Goal: Information Seeking & Learning: Learn about a topic

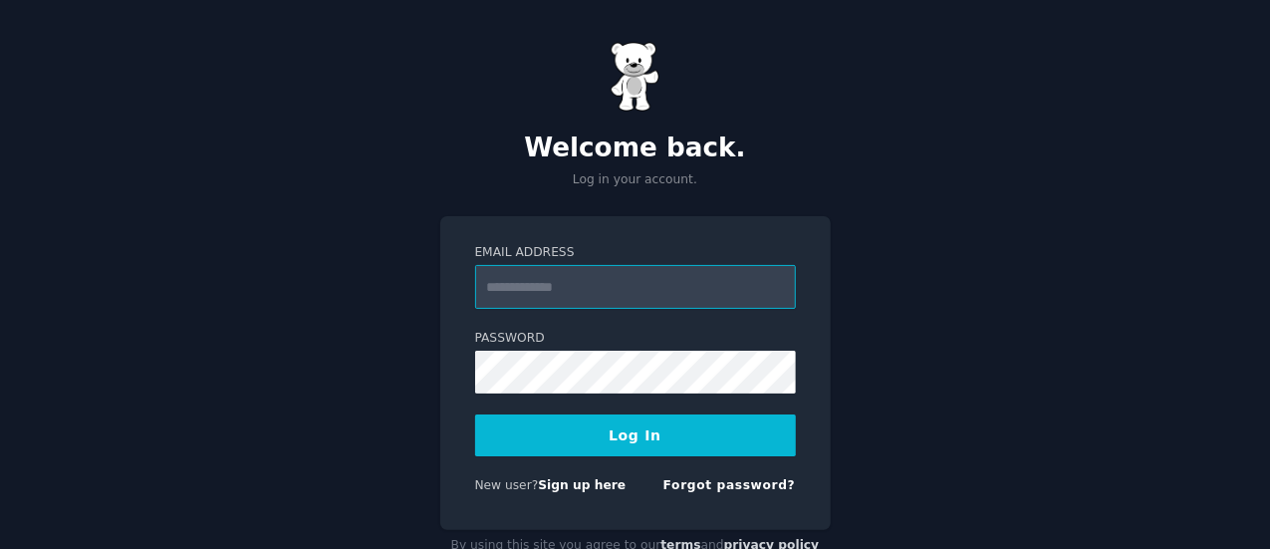
scroll to position [53, 0]
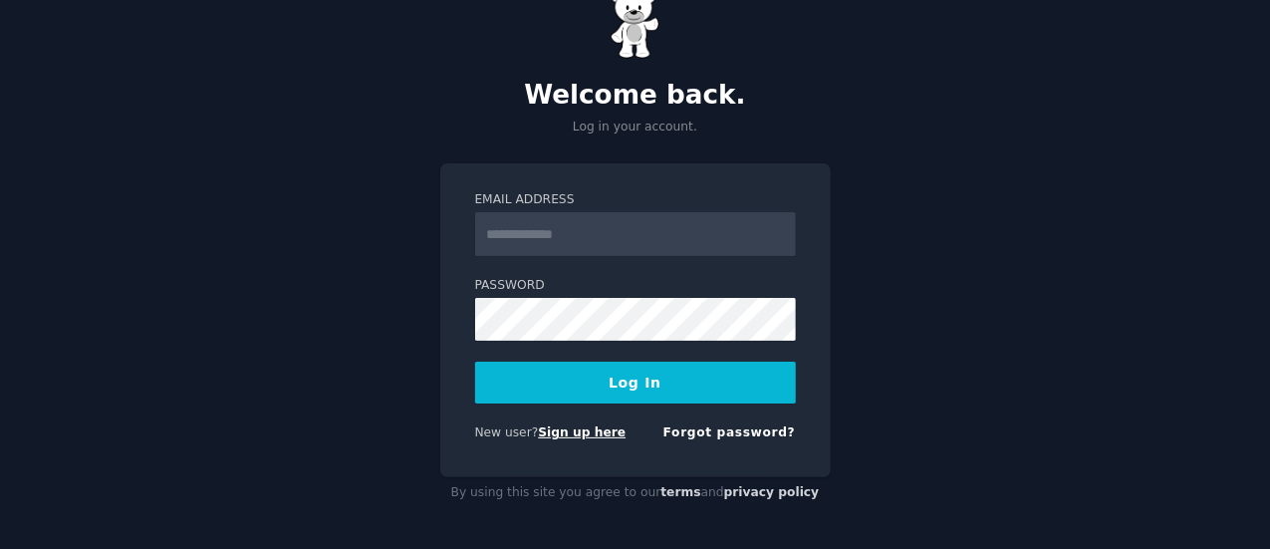
click at [556, 434] on link "Sign up here" at bounding box center [582, 432] width 88 height 14
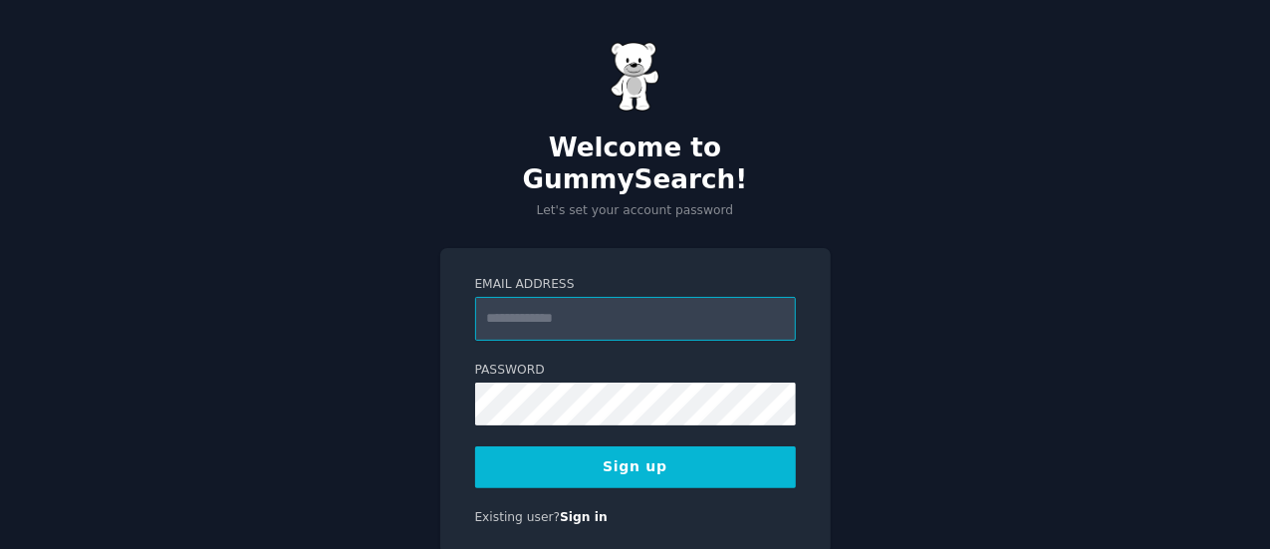
click at [596, 297] on input "Email Address" at bounding box center [635, 319] width 321 height 44
type input "**********"
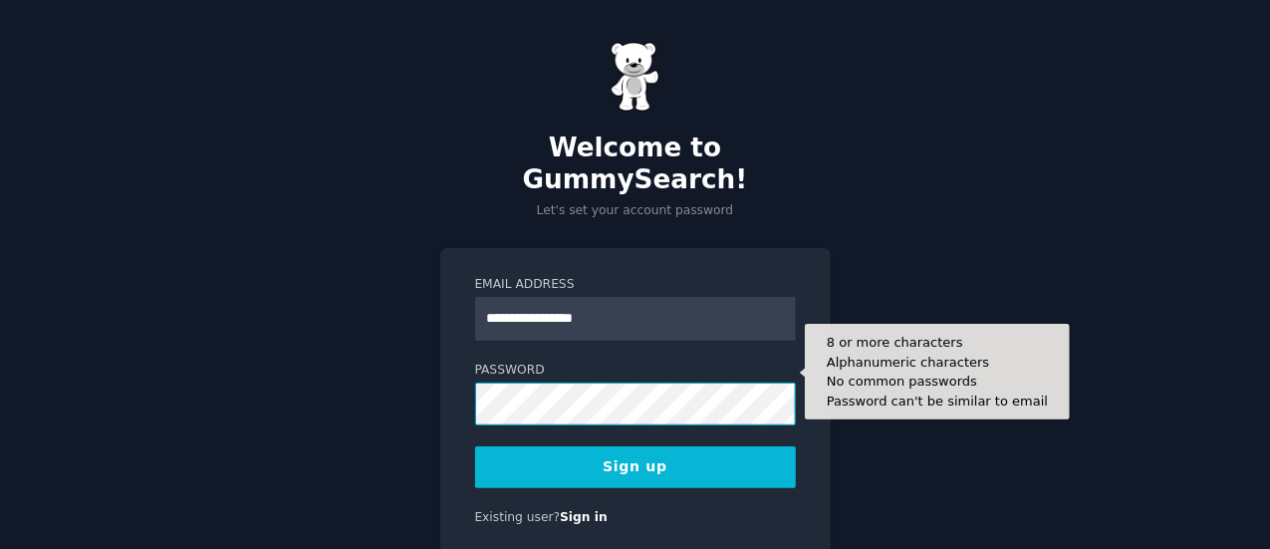
scroll to position [46, 0]
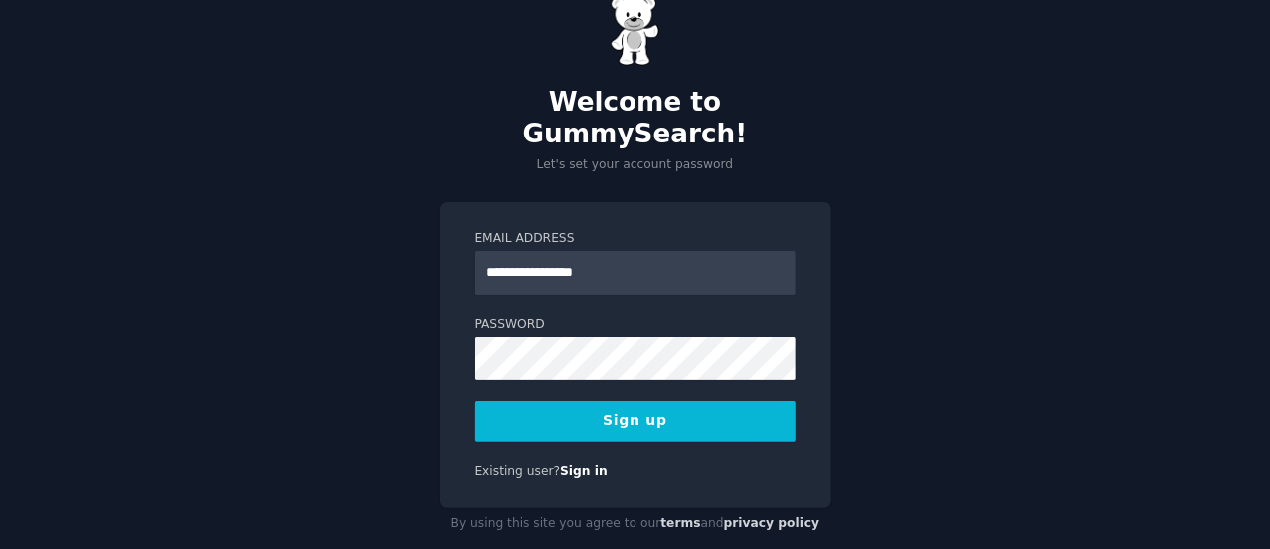
click at [659, 400] on button "Sign up" at bounding box center [635, 421] width 321 height 42
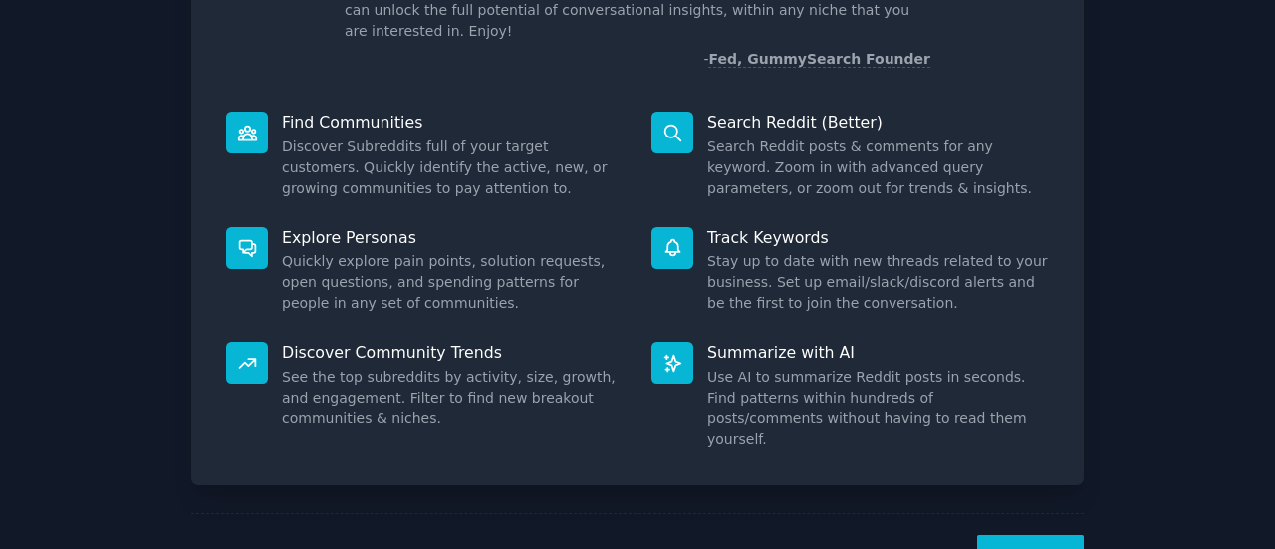
scroll to position [189, 0]
click at [1014, 535] on button "Next" at bounding box center [1030, 559] width 107 height 49
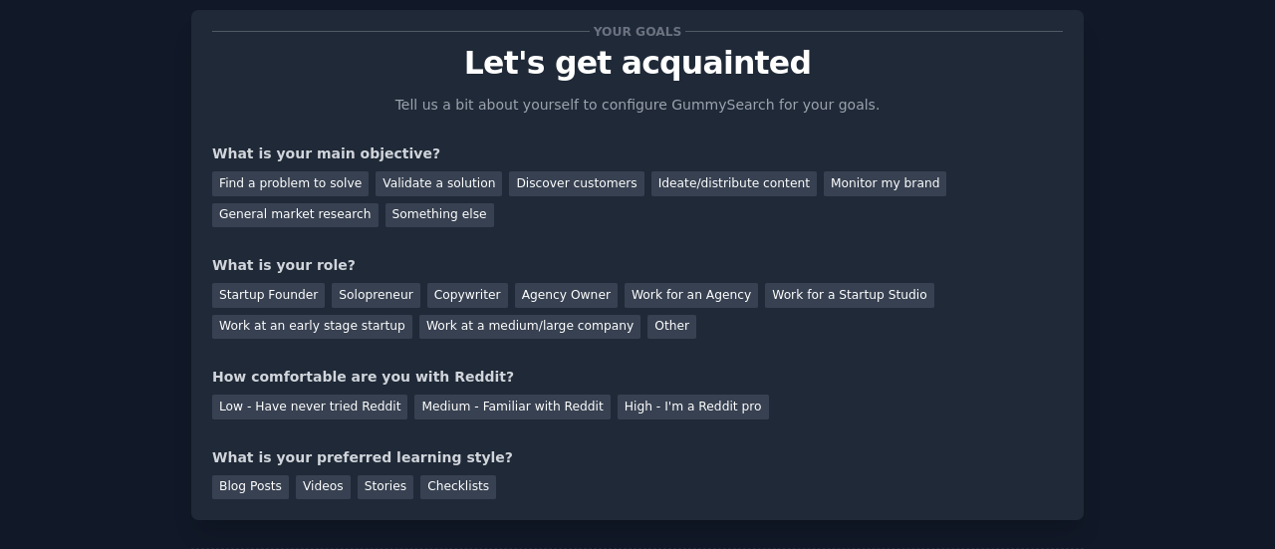
scroll to position [44, 0]
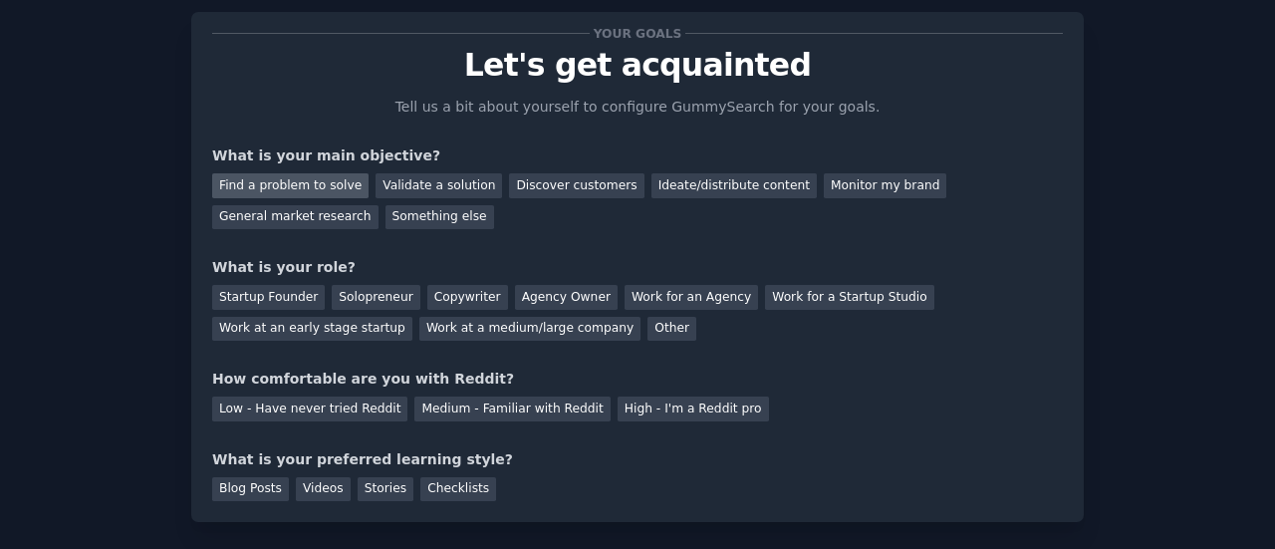
click at [312, 192] on div "Find a problem to solve" at bounding box center [290, 185] width 156 height 25
click at [281, 300] on div "Startup Founder" at bounding box center [268, 297] width 113 height 25
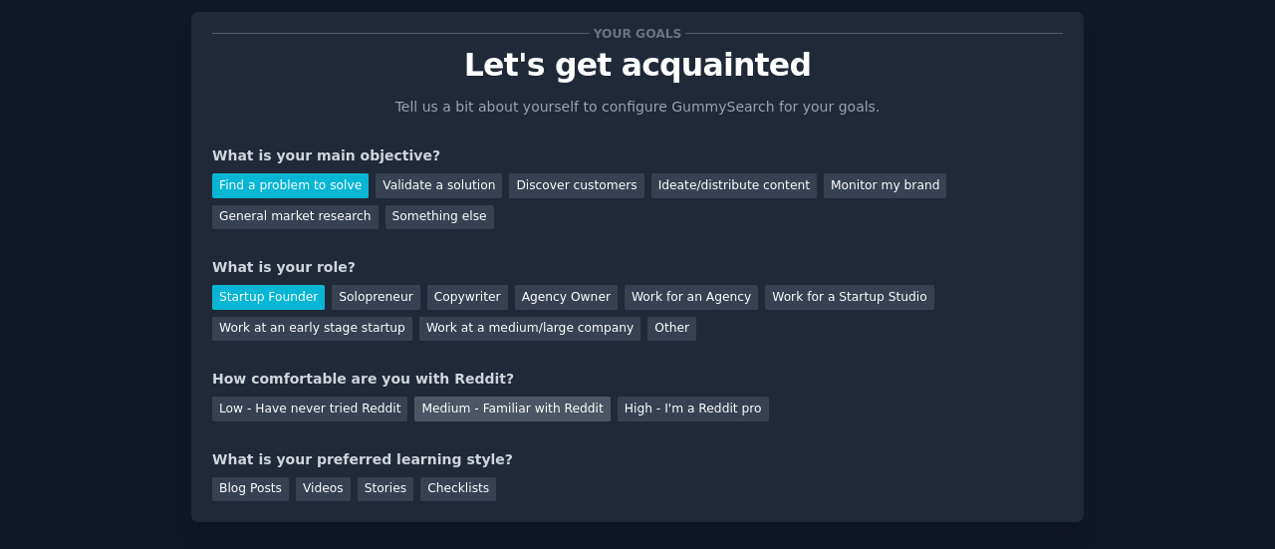
click at [466, 407] on div "Medium - Familiar with Reddit" at bounding box center [511, 408] width 195 height 25
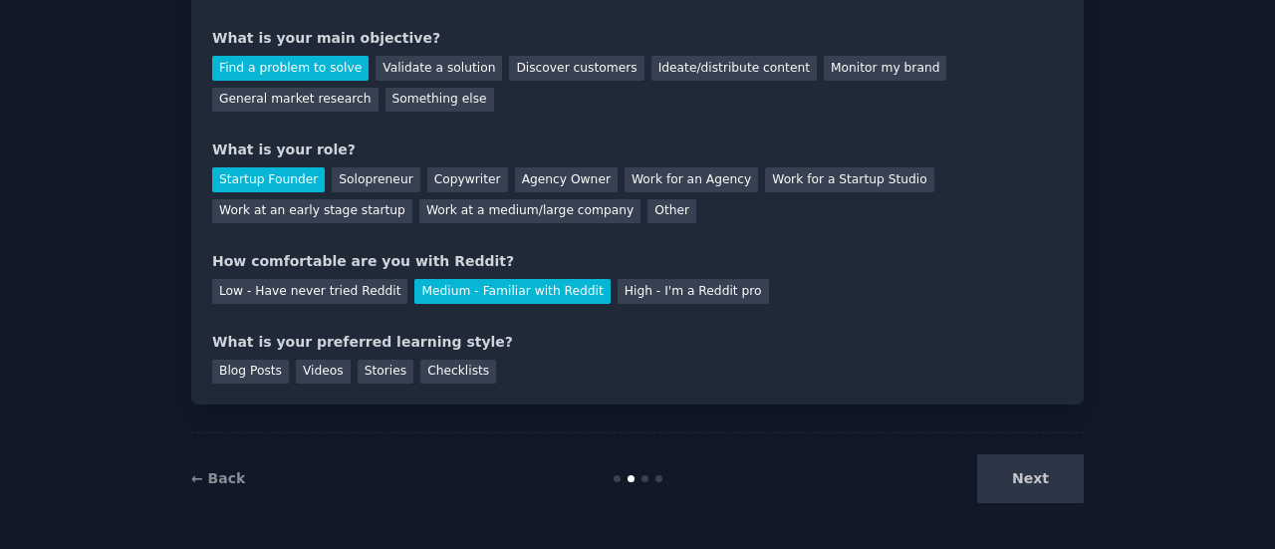
scroll to position [162, 0]
click at [242, 359] on div "Blog Posts" at bounding box center [250, 370] width 77 height 25
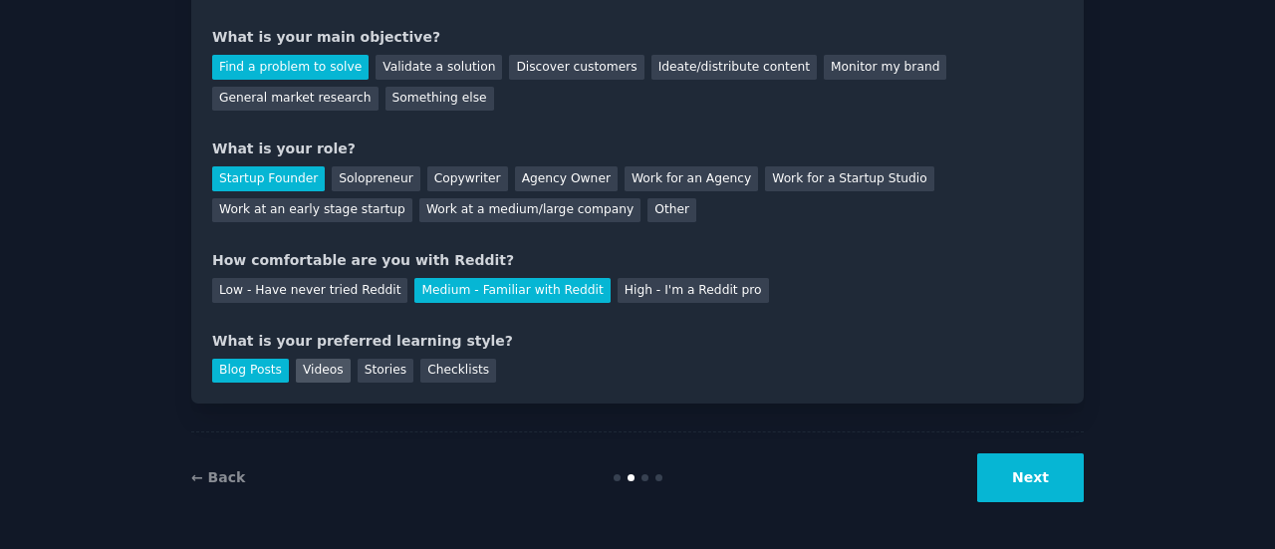
click at [296, 365] on div "Videos" at bounding box center [323, 370] width 55 height 25
click at [1030, 485] on button "Next" at bounding box center [1030, 477] width 107 height 49
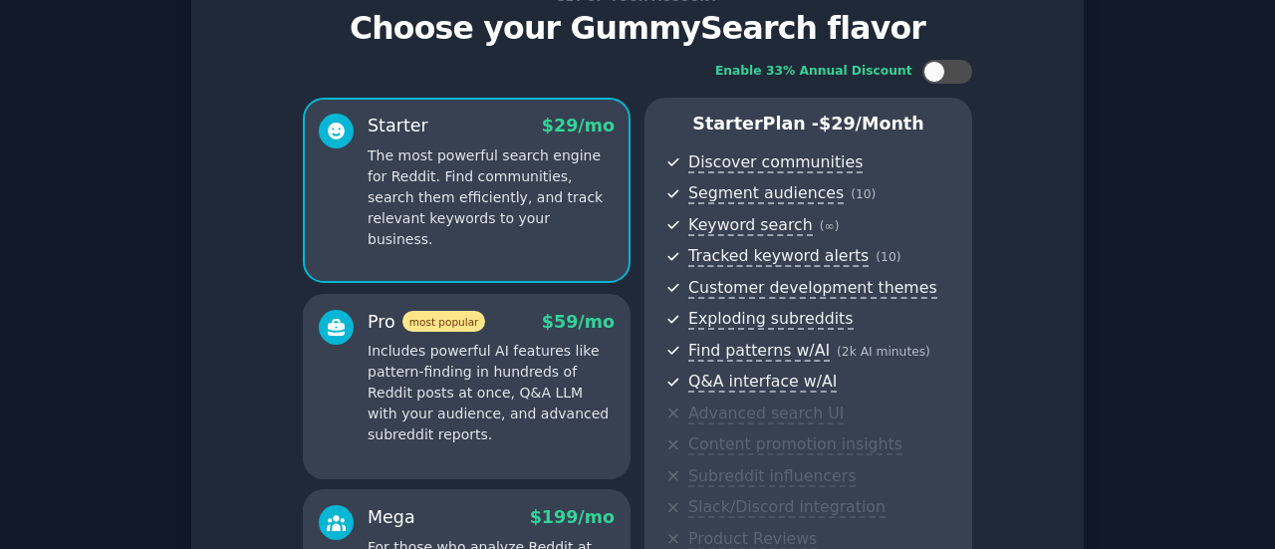
scroll to position [394, 0]
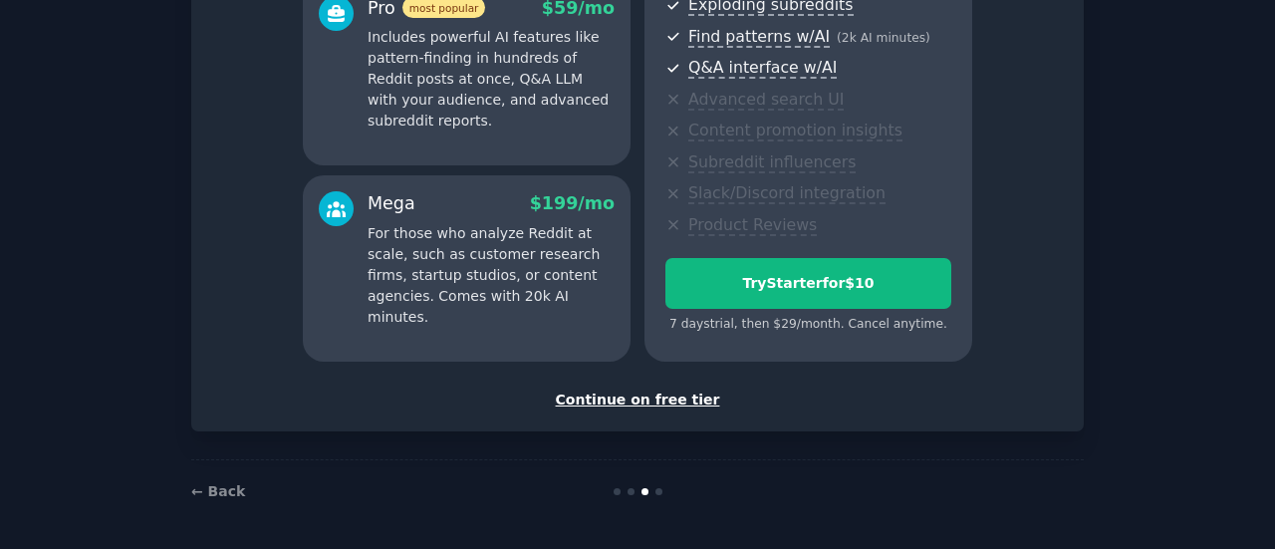
click at [648, 393] on div "Continue on free tier" at bounding box center [637, 399] width 850 height 21
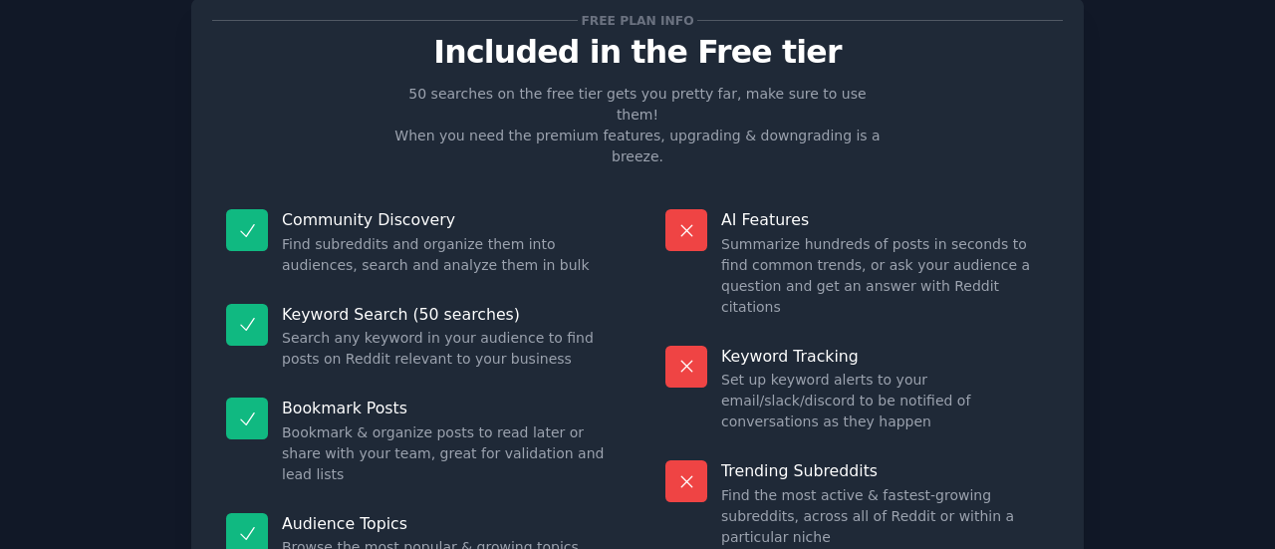
scroll to position [226, 0]
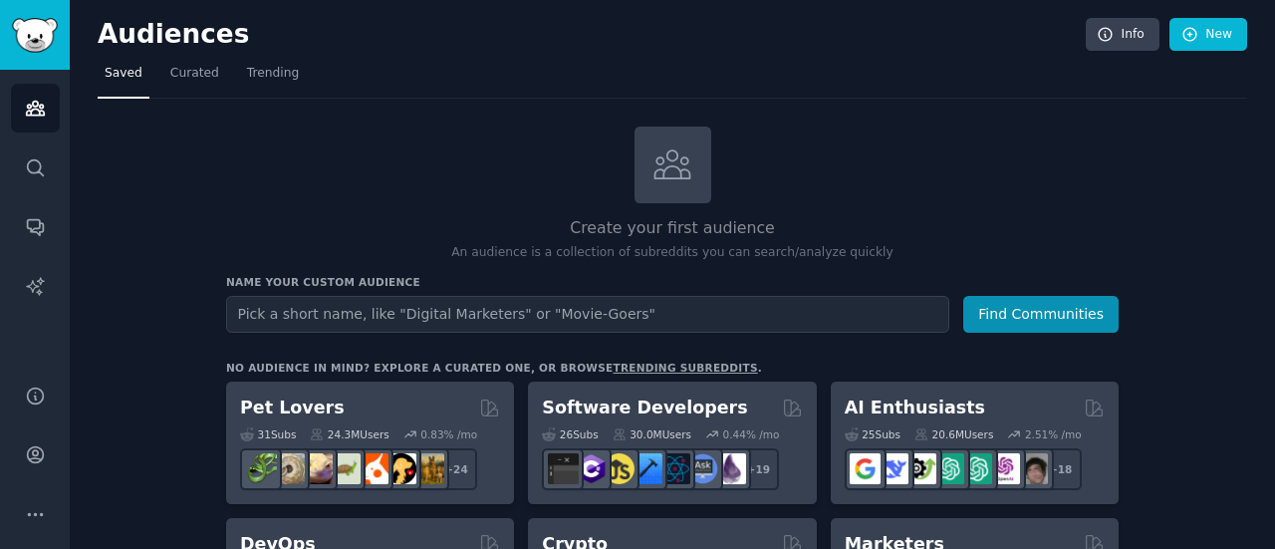
click at [612, 364] on link "trending subreddits" at bounding box center [684, 367] width 144 height 12
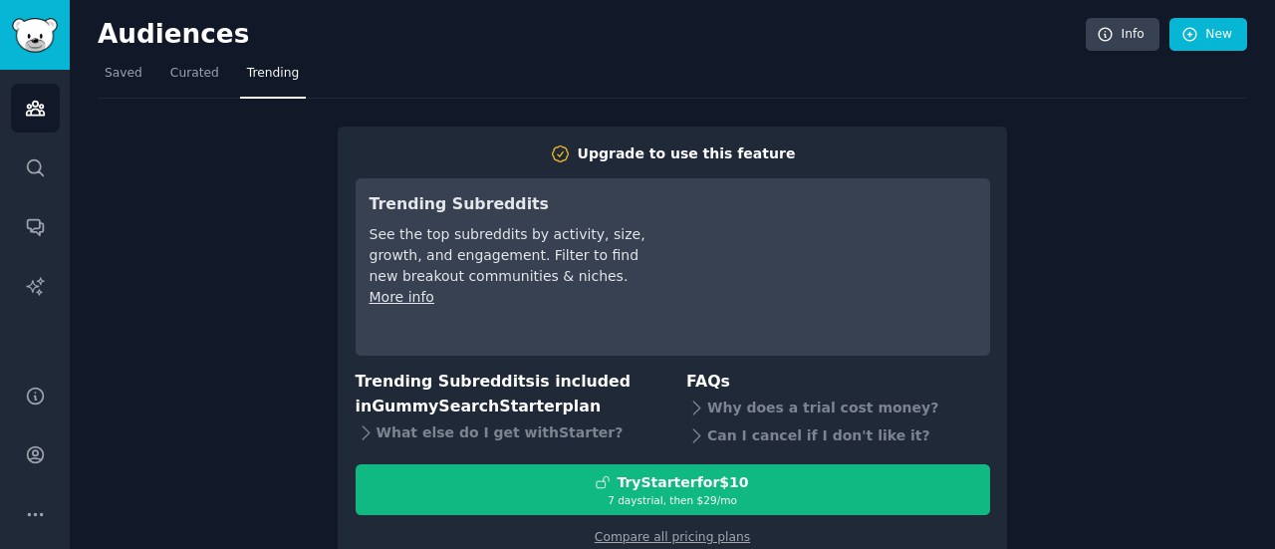
scroll to position [40, 0]
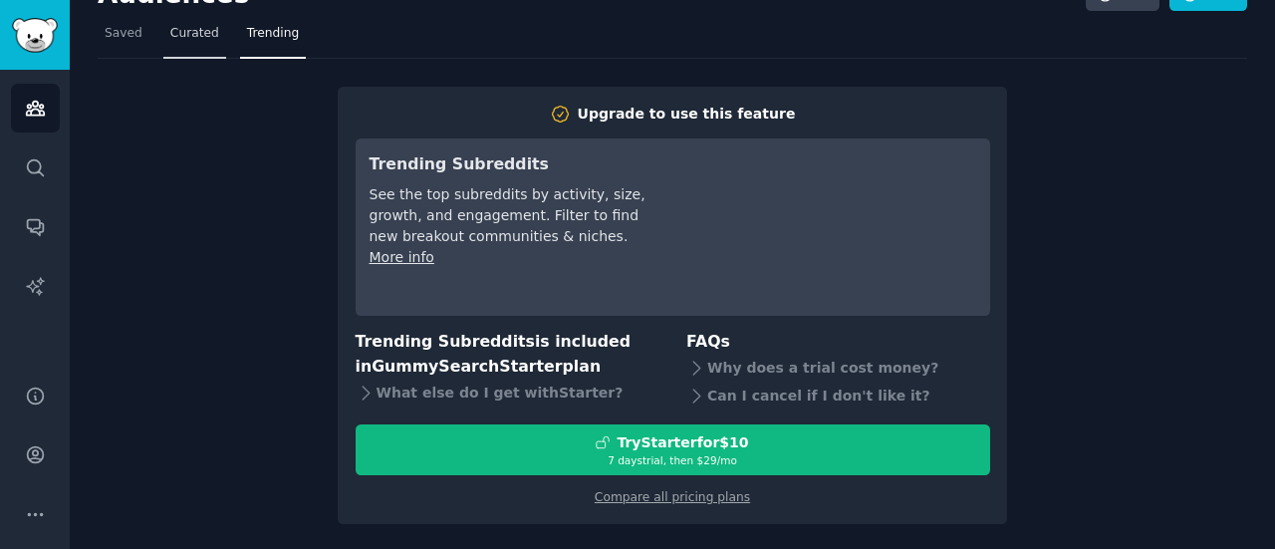
click at [196, 35] on span "Curated" at bounding box center [194, 34] width 49 height 18
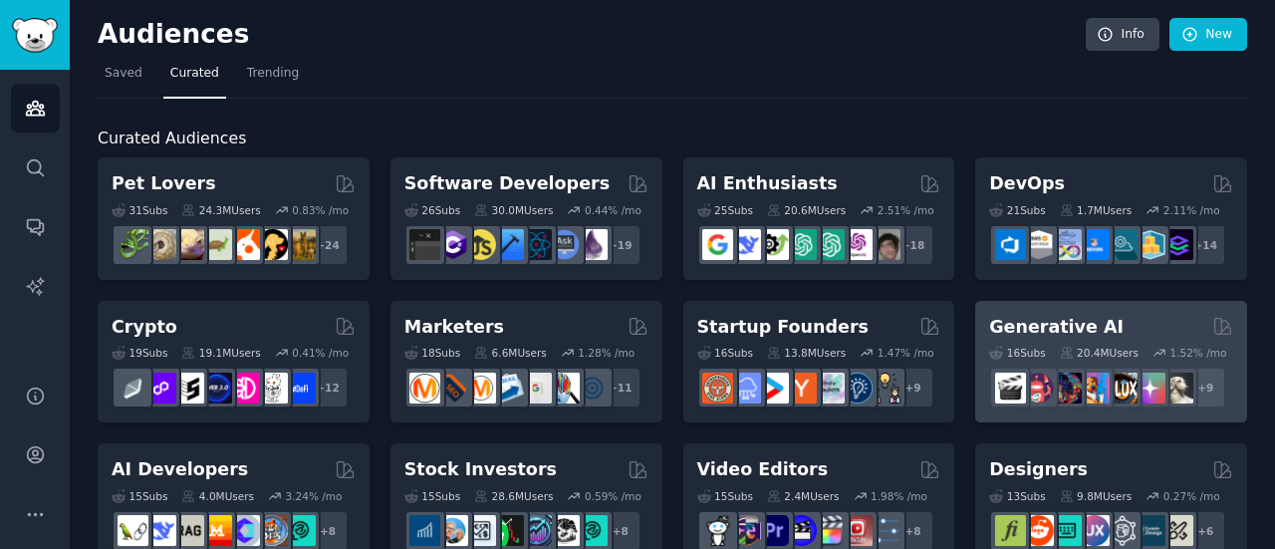
click at [1034, 334] on h2 "Generative AI" at bounding box center [1056, 327] width 134 height 25
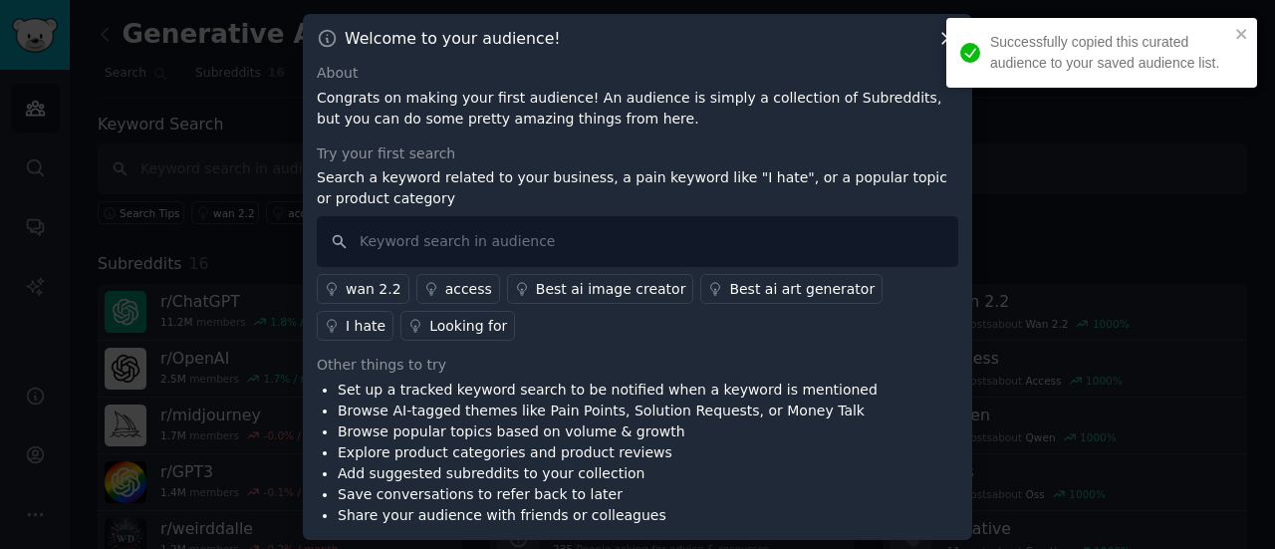
scroll to position [2, 0]
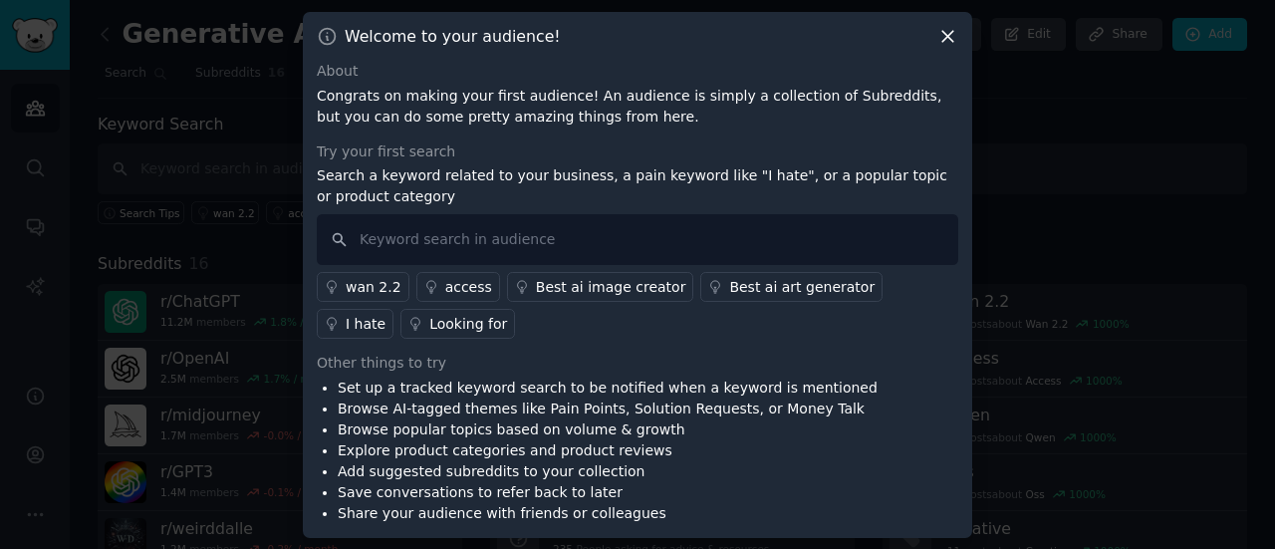
click at [946, 39] on icon at bounding box center [947, 36] width 11 height 11
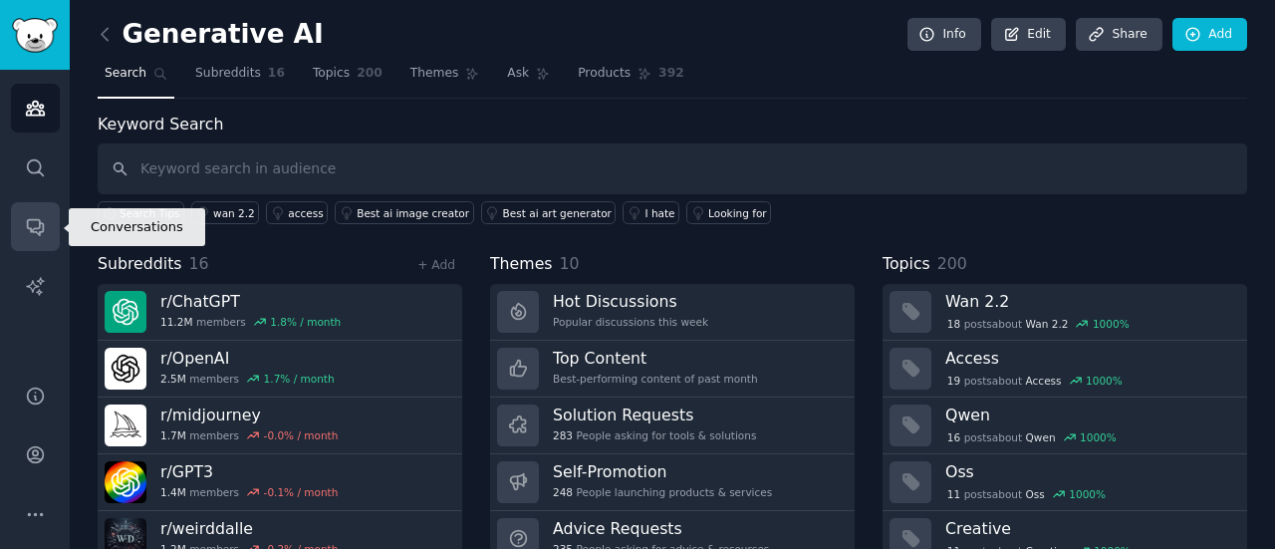
click at [42, 241] on link "Conversations" at bounding box center [35, 226] width 49 height 49
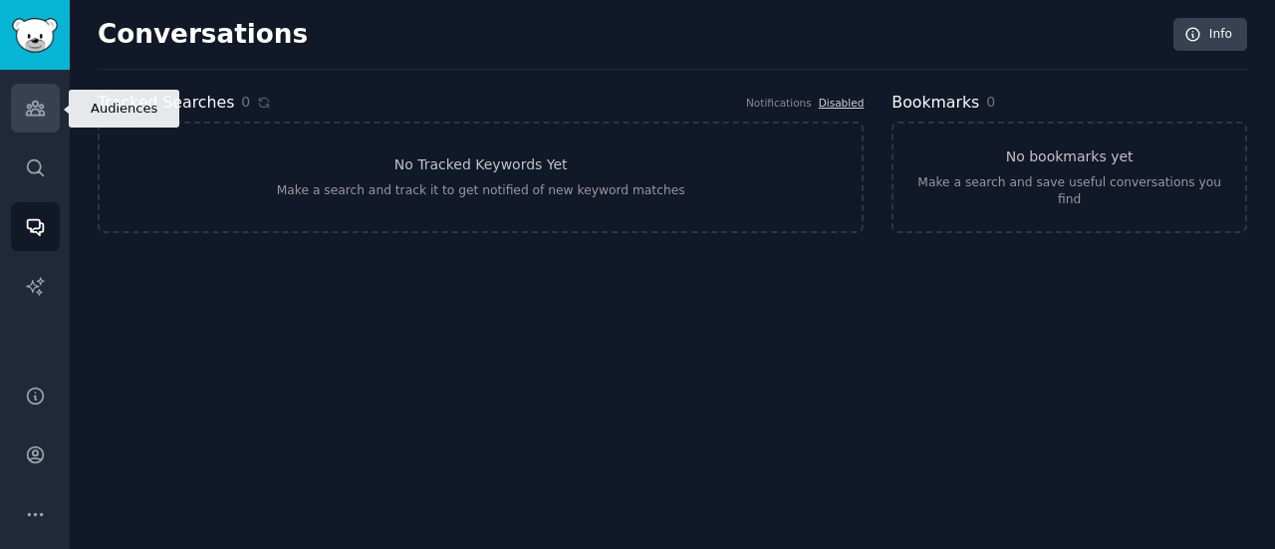
click at [32, 92] on link "Audiences" at bounding box center [35, 108] width 49 height 49
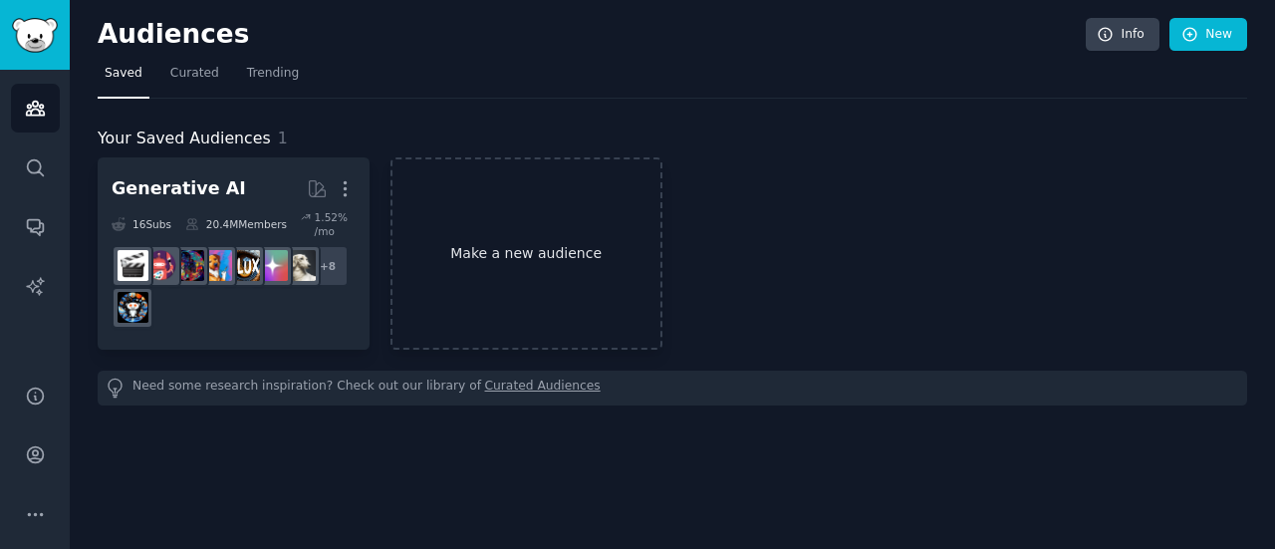
click at [508, 279] on link "Make a new audience" at bounding box center [526, 253] width 272 height 192
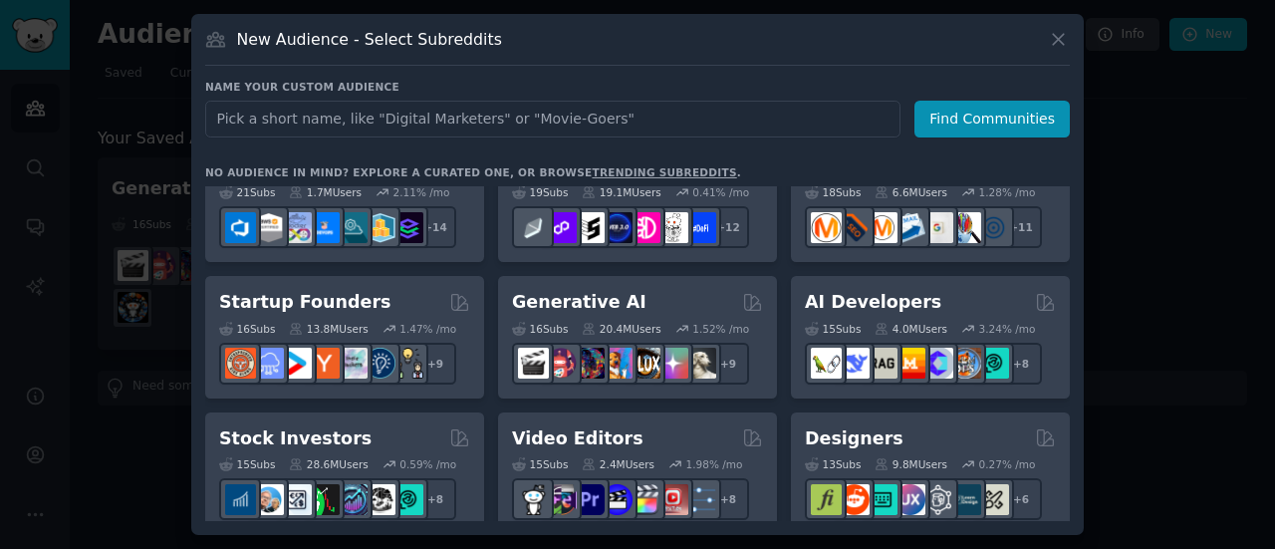
scroll to position [199, 0]
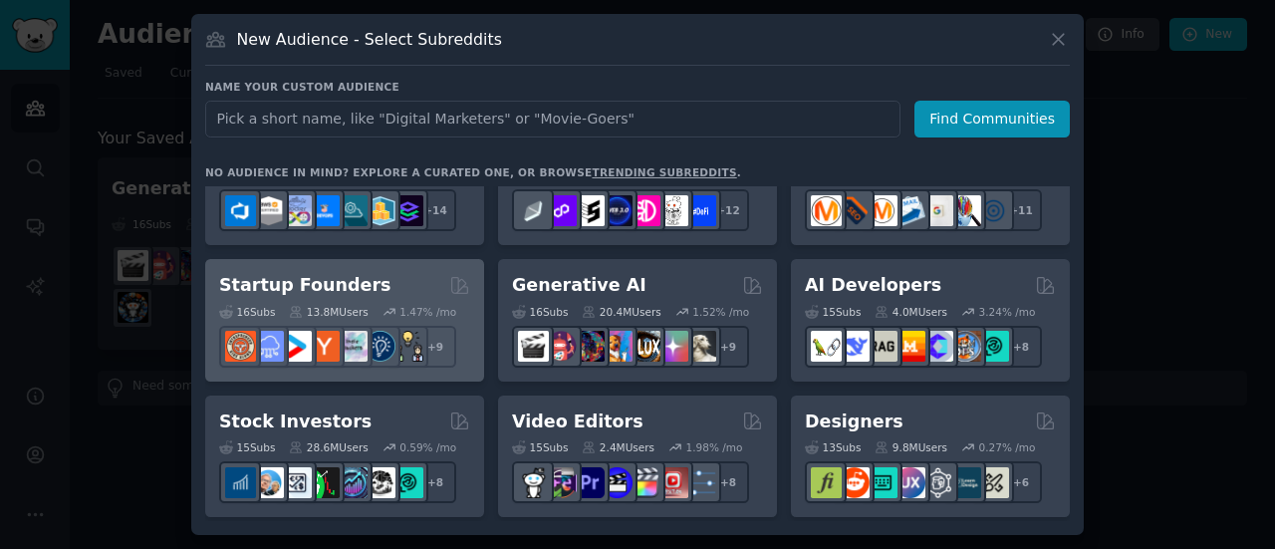
click at [353, 302] on div "16 Sub s 13.8M Users 1.47 % /mo + 9" at bounding box center [344, 333] width 251 height 70
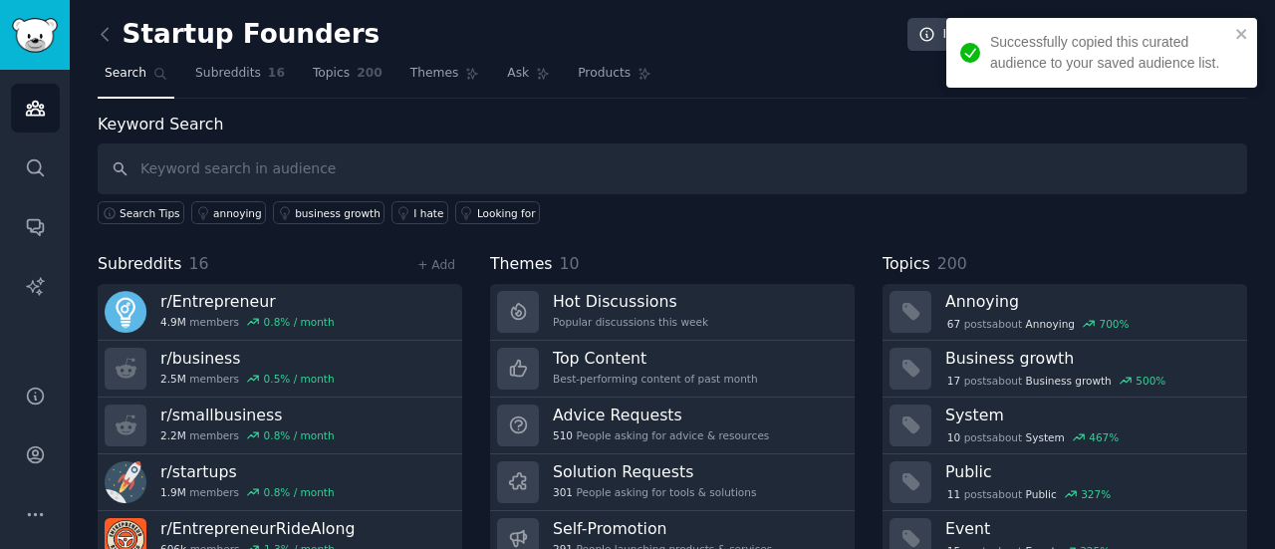
click at [305, 161] on input "text" at bounding box center [672, 168] width 1149 height 51
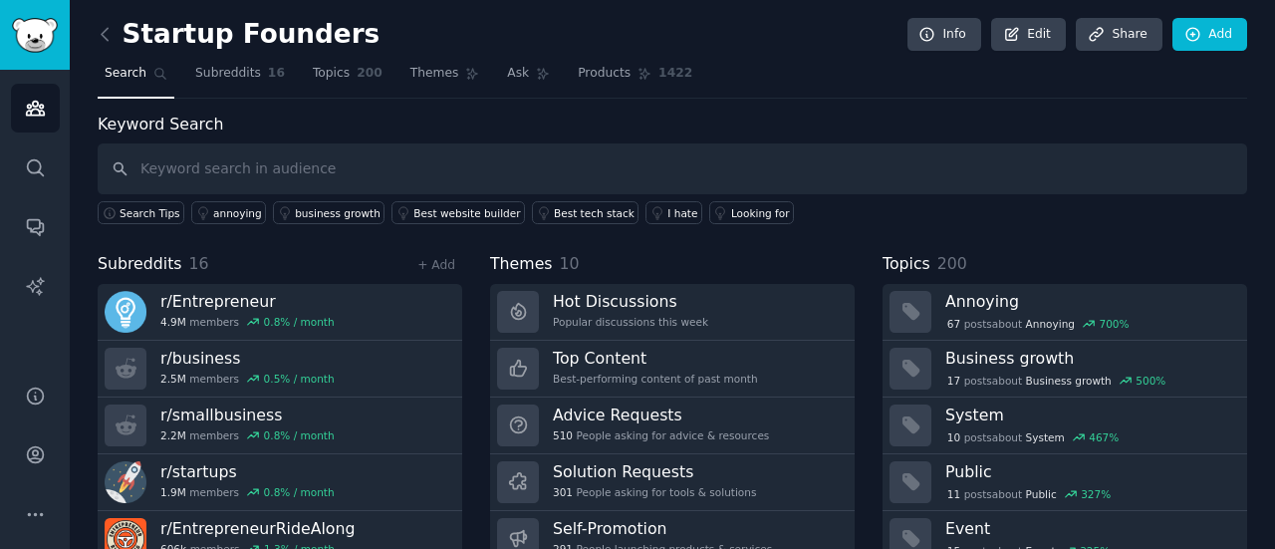
click at [416, 162] on input "text" at bounding box center [672, 168] width 1149 height 51
type input "ai startups"
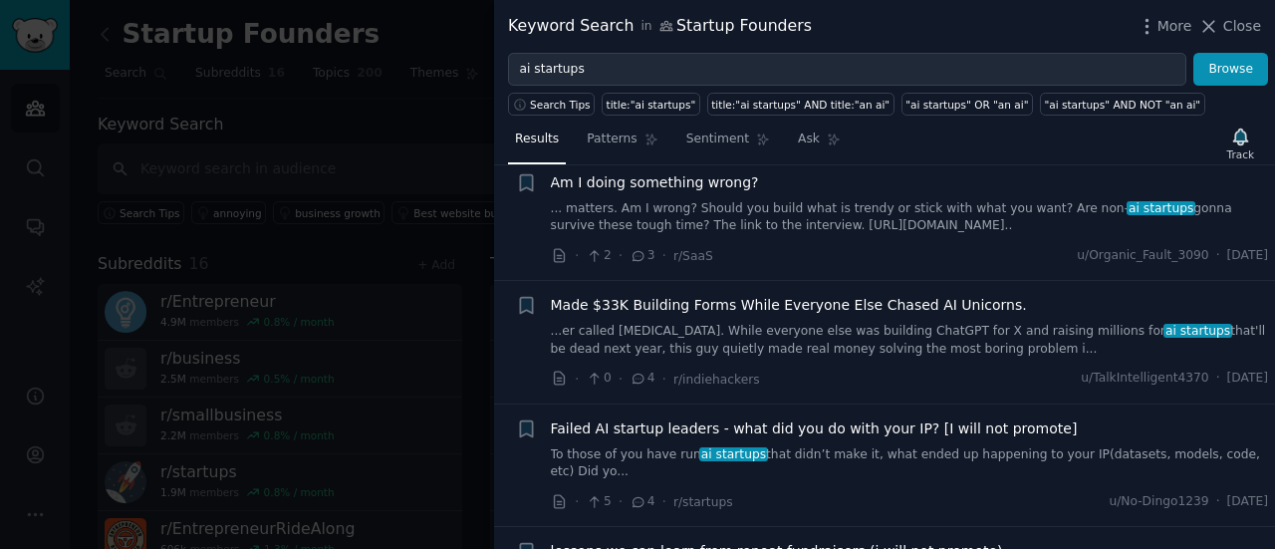
scroll to position [29, 0]
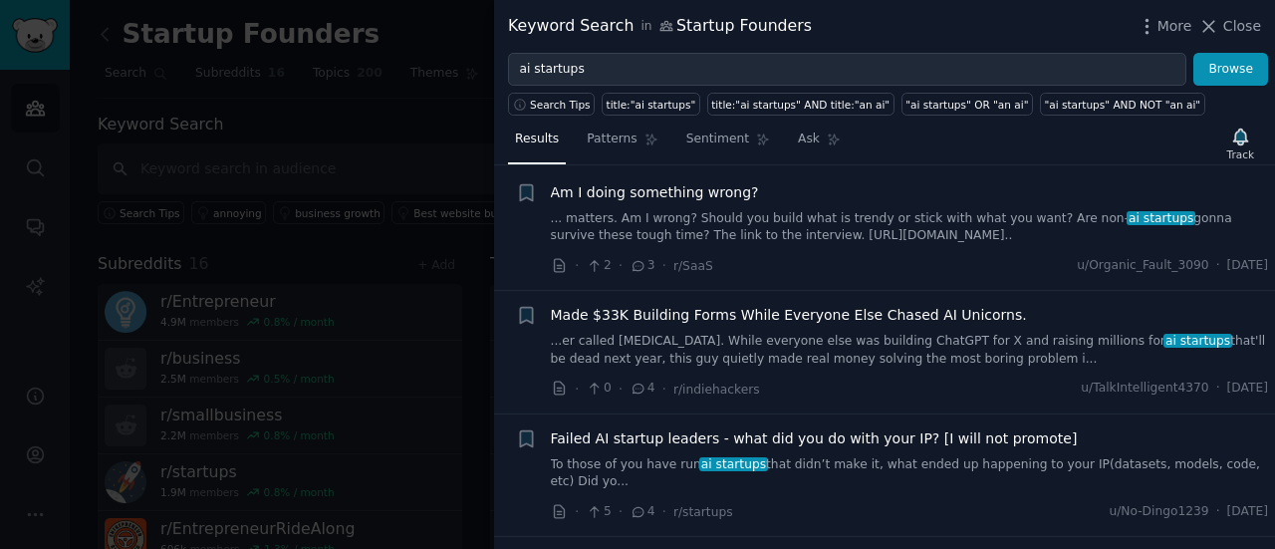
click at [800, 325] on div "Made $33K Building Forms While Everyone Else Chased AI Unicorns. ...er called […" at bounding box center [910, 336] width 718 height 63
click at [1165, 23] on span "More" at bounding box center [1174, 26] width 35 height 21
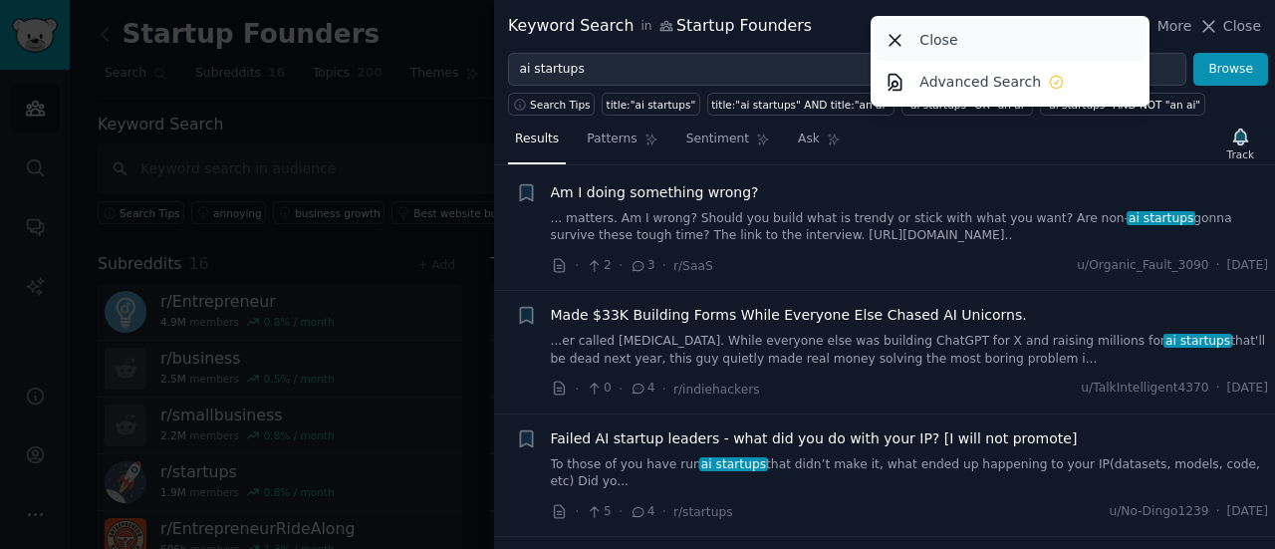
click at [1044, 34] on div "Close" at bounding box center [1010, 40] width 272 height 42
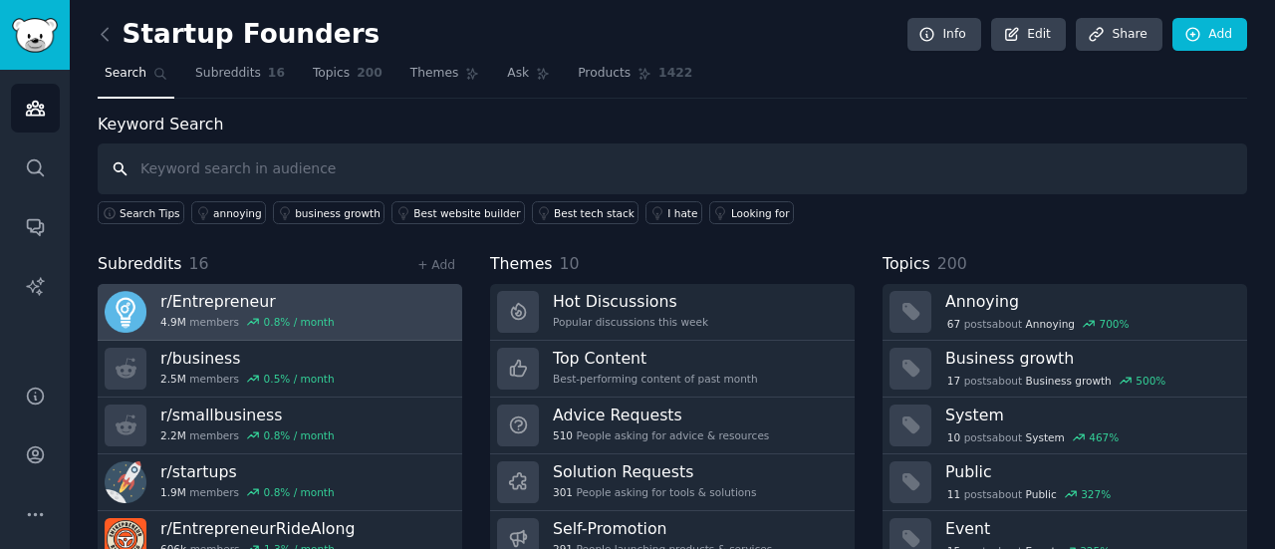
scroll to position [71, 0]
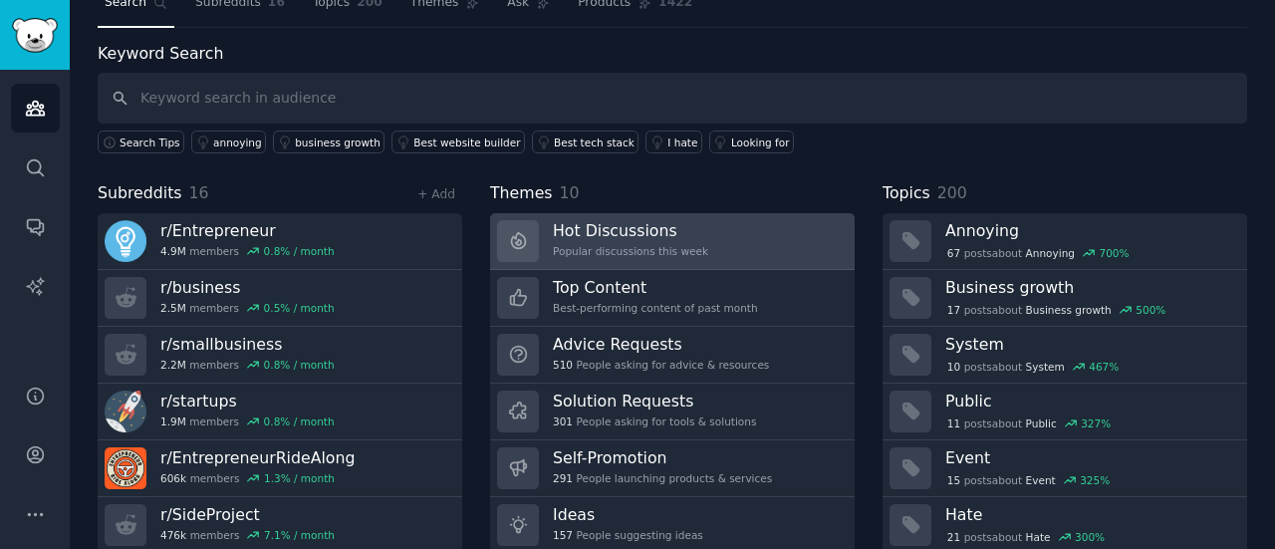
click at [592, 244] on div "Popular discussions this week" at bounding box center [630, 251] width 155 height 14
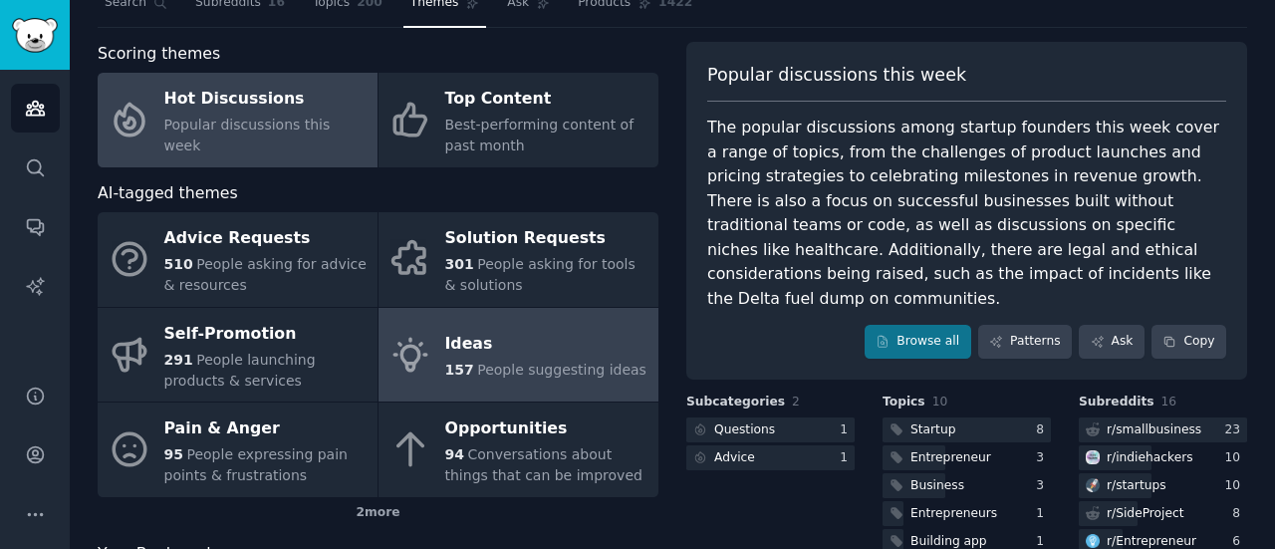
click at [514, 369] on span "People suggesting ideas" at bounding box center [561, 369] width 169 height 16
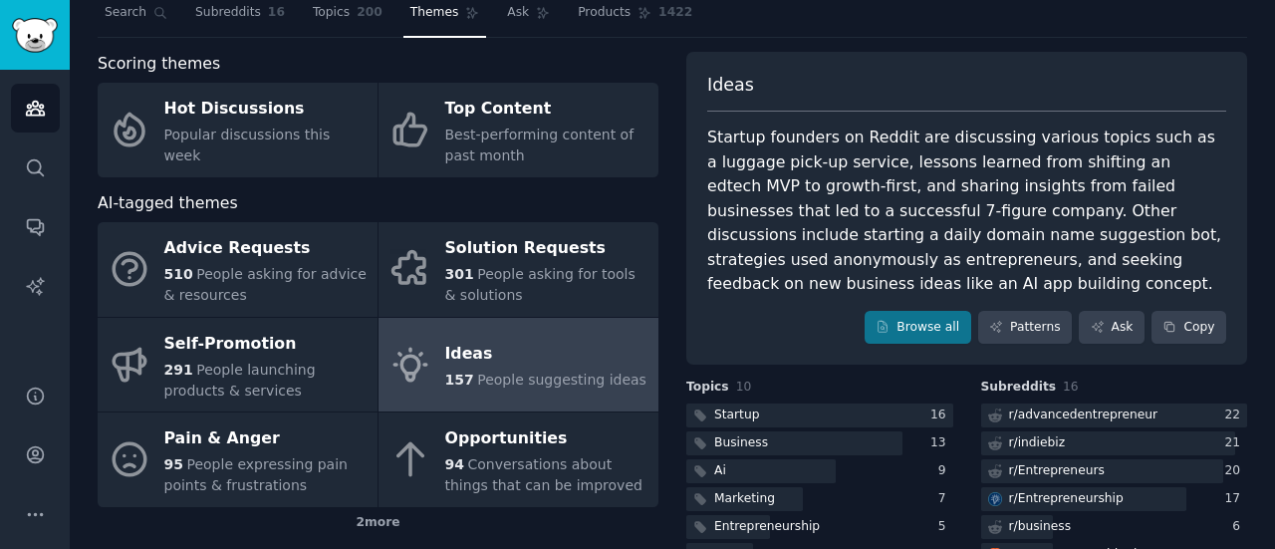
scroll to position [52, 0]
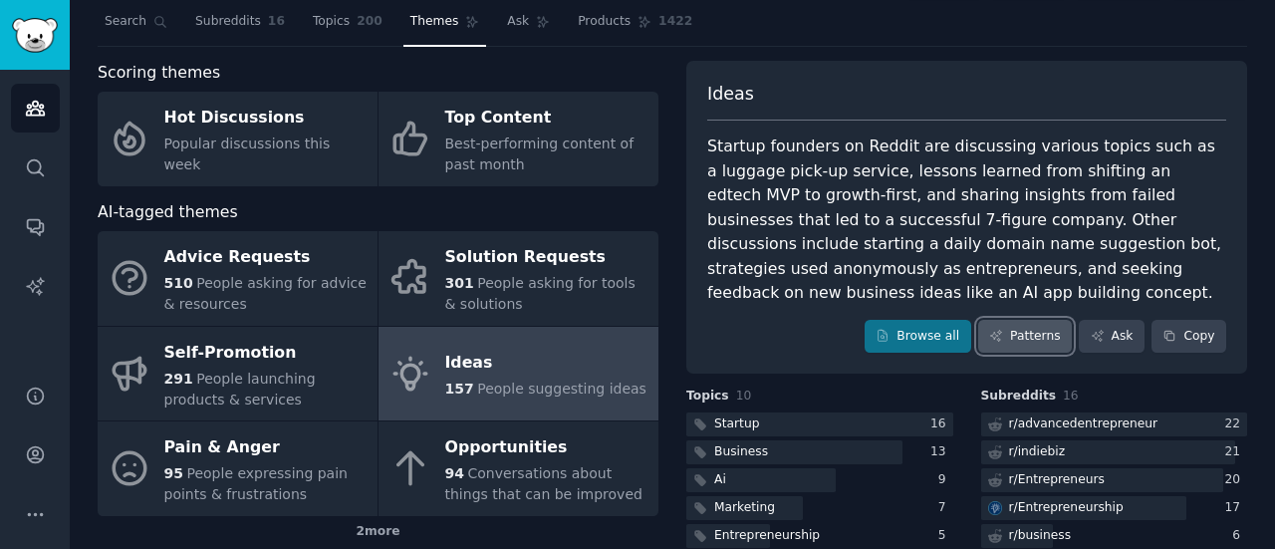
click at [1022, 337] on link "Patterns" at bounding box center [1025, 337] width 94 height 34
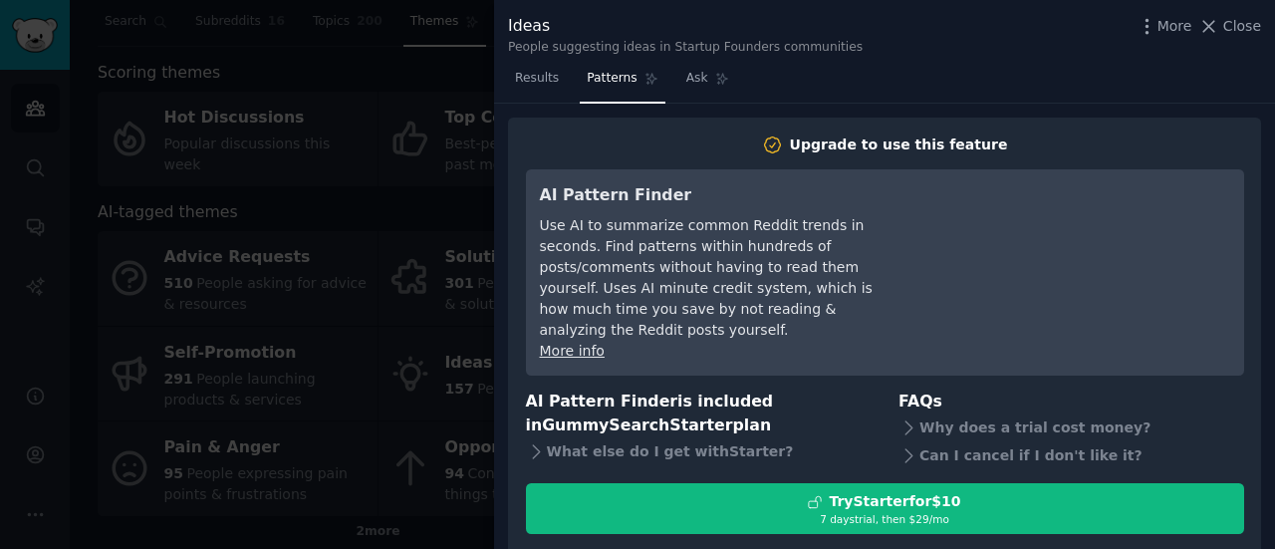
scroll to position [26, 0]
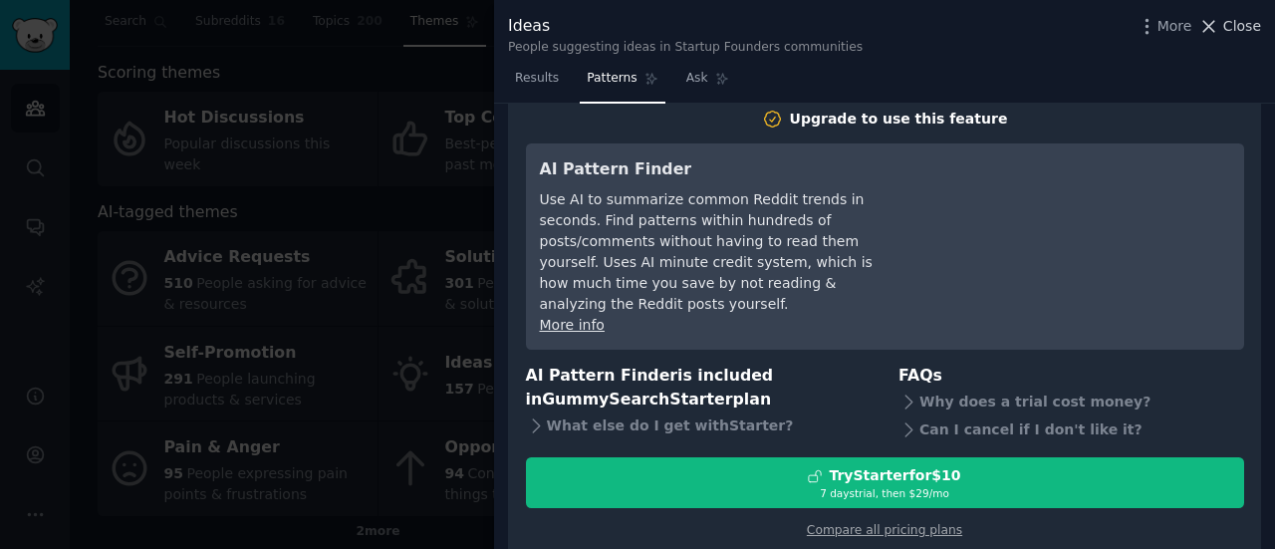
click at [1243, 17] on span "Close" at bounding box center [1242, 26] width 38 height 21
